Goal: Find specific page/section: Find specific page/section

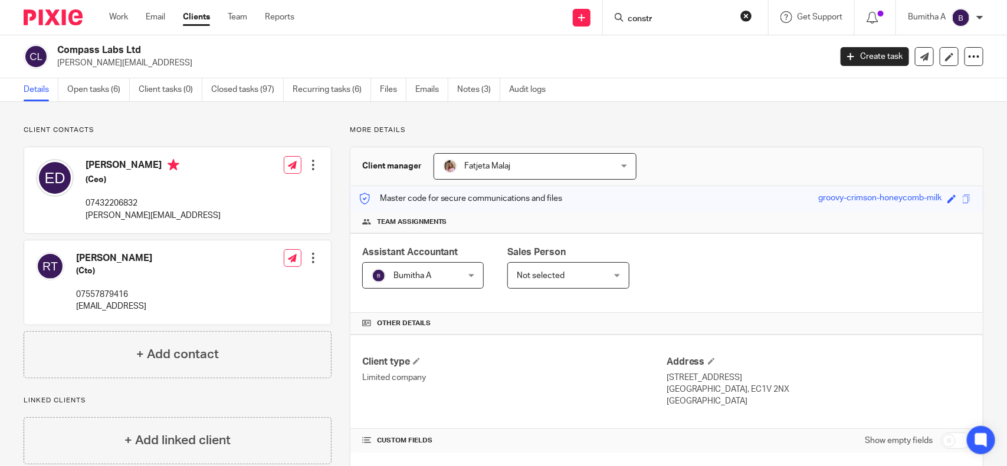
scroll to position [205, 0]
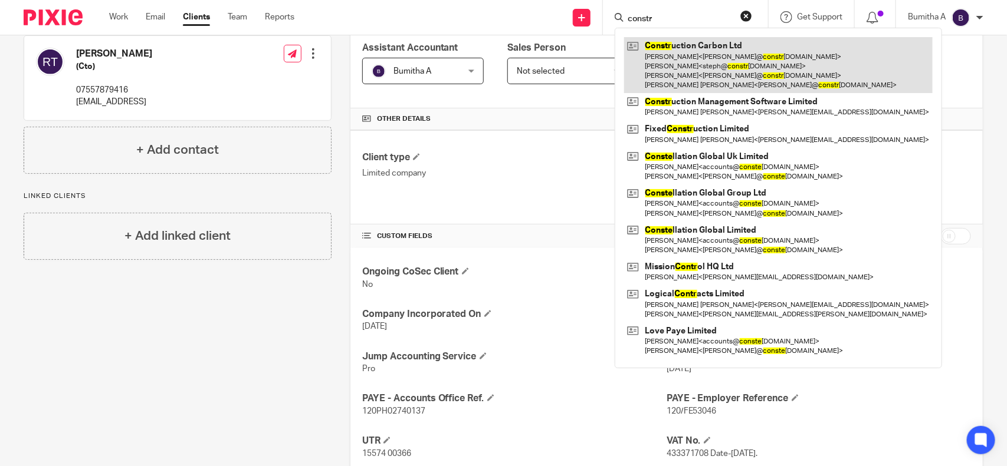
type input "constr"
click at [678, 49] on link at bounding box center [778, 65] width 308 height 56
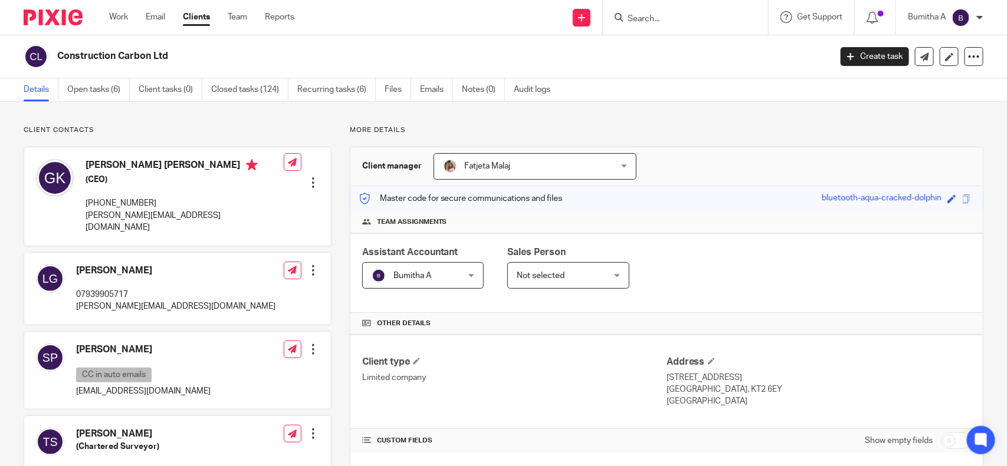
scroll to position [295, 0]
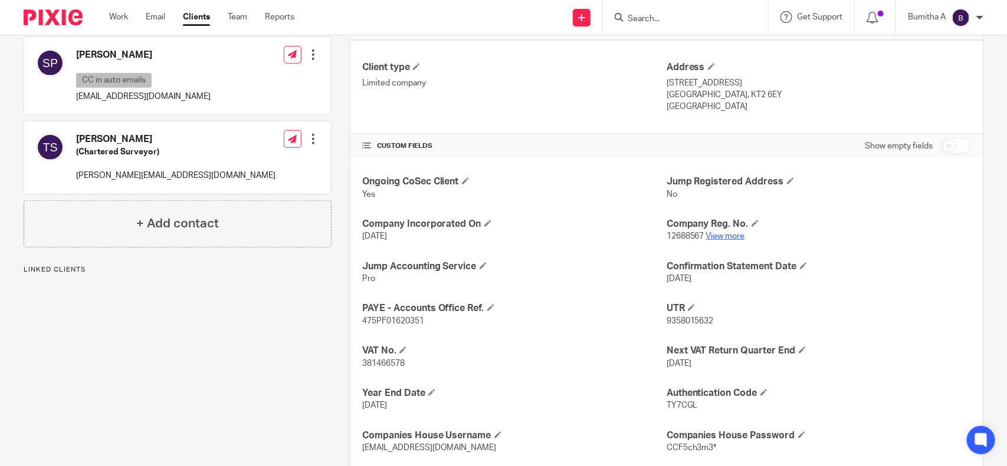
click at [725, 236] on link "View more" at bounding box center [725, 236] width 39 height 8
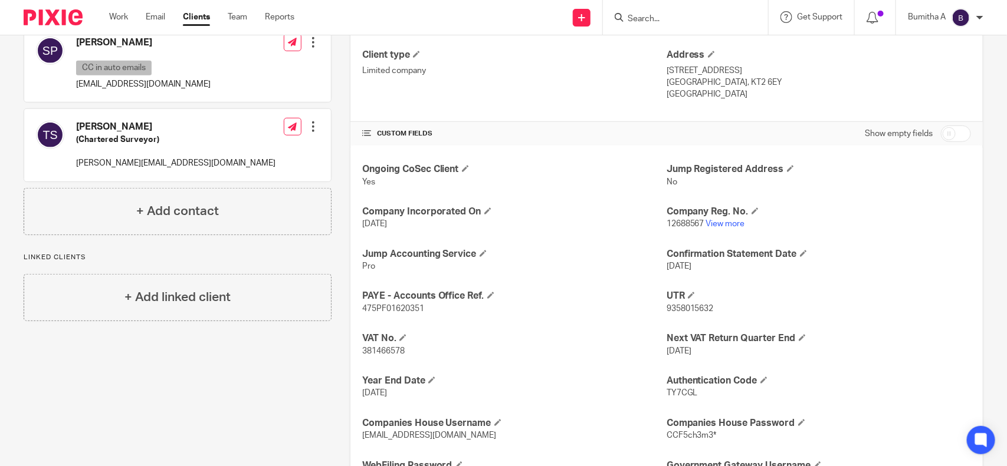
scroll to position [322, 0]
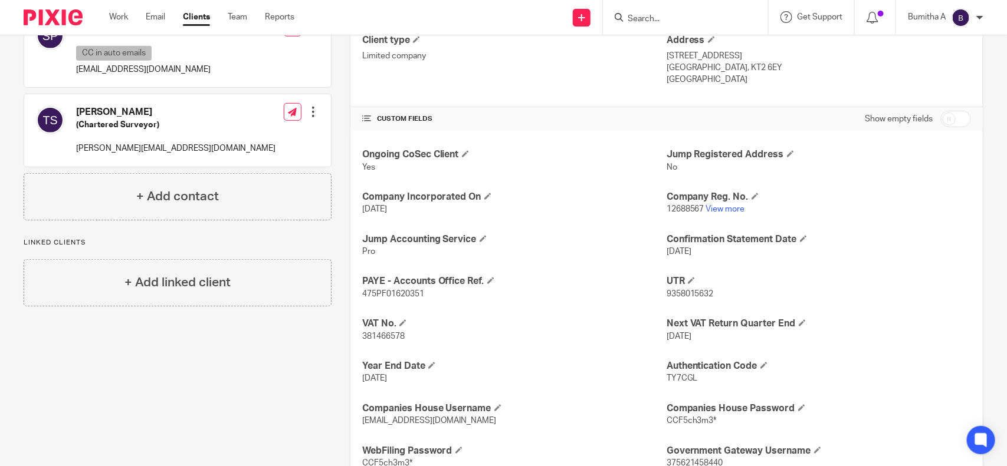
click at [658, 22] on input "Search" at bounding box center [679, 19] width 106 height 11
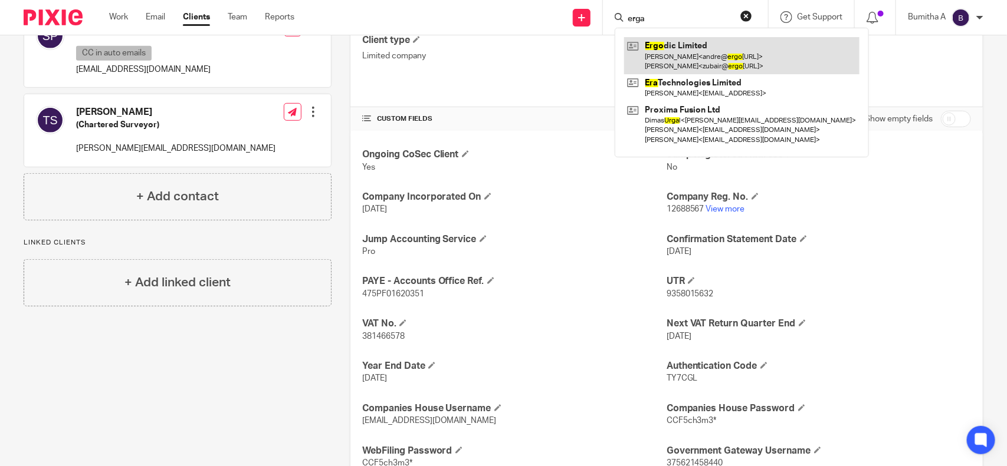
type input "erga"
click at [673, 56] on link at bounding box center [741, 55] width 235 height 37
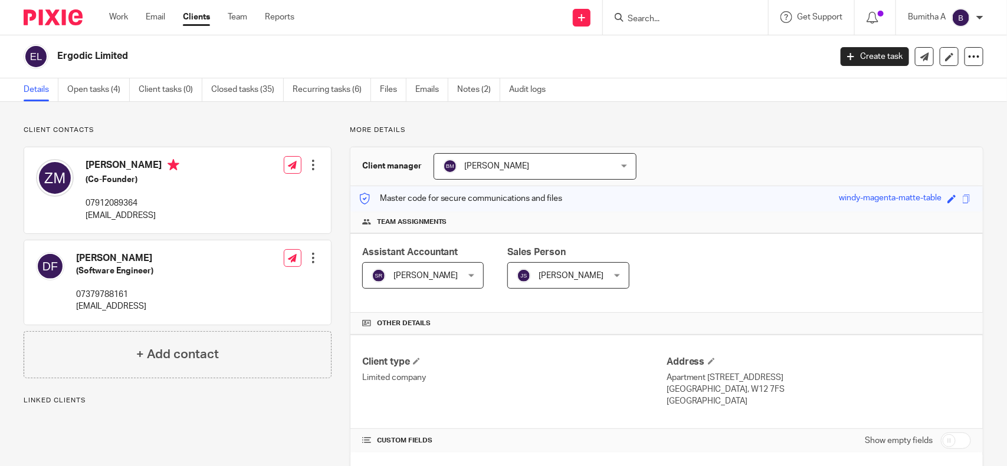
scroll to position [223, 0]
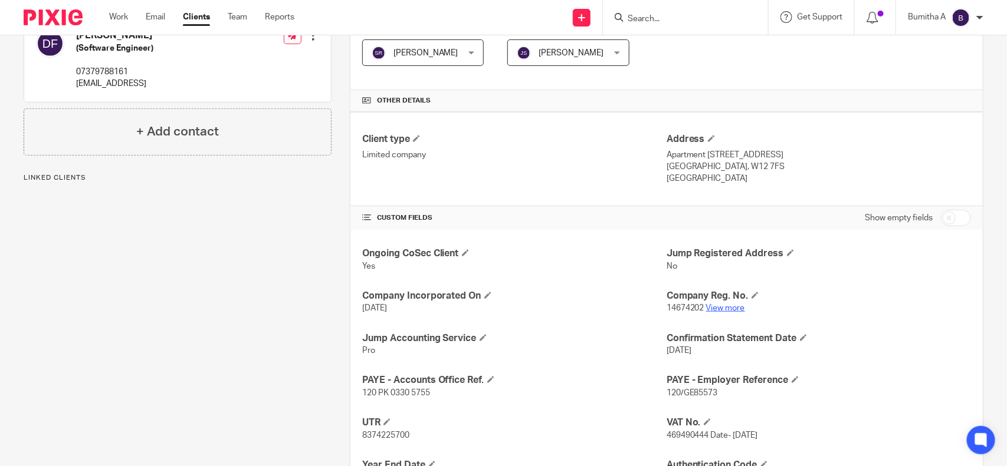
click at [711, 310] on link "View more" at bounding box center [725, 308] width 39 height 8
